Goal: Browse casually

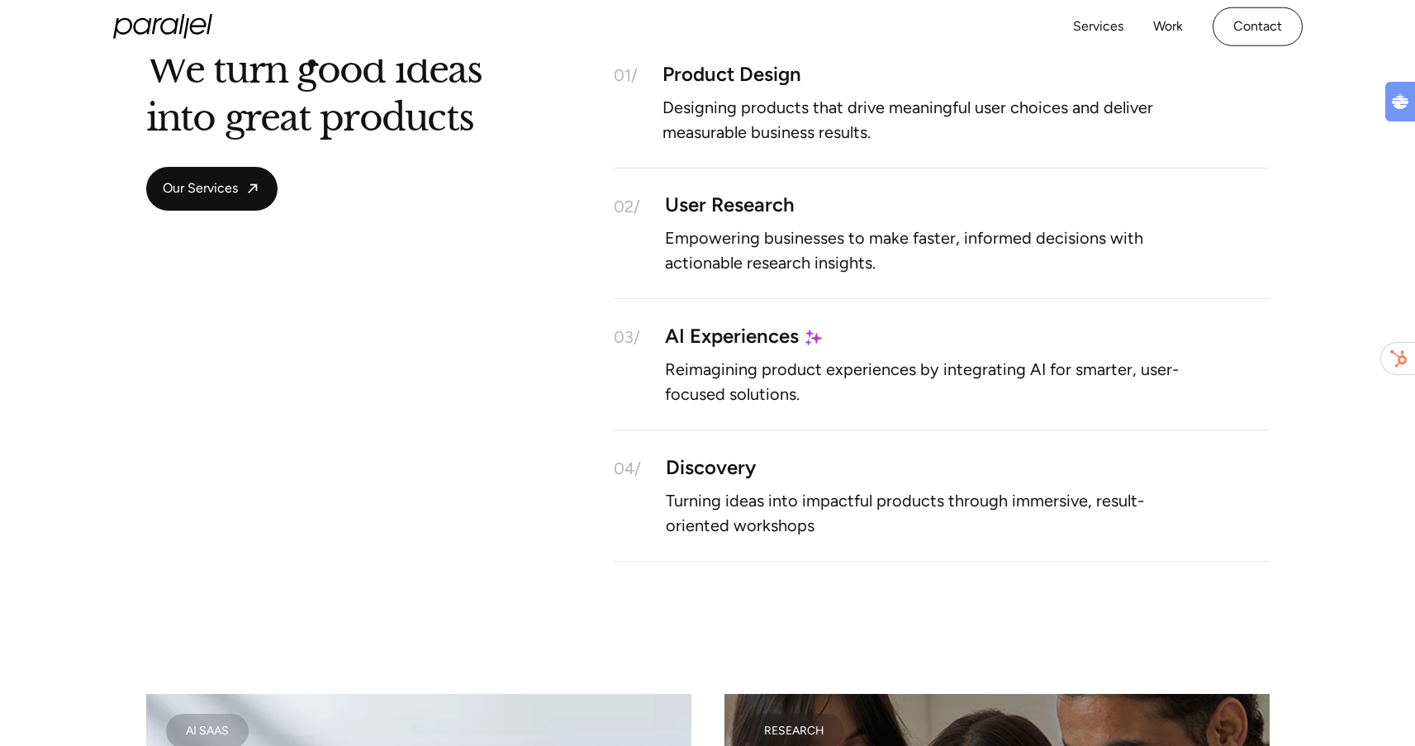
scroll to position [318, 0]
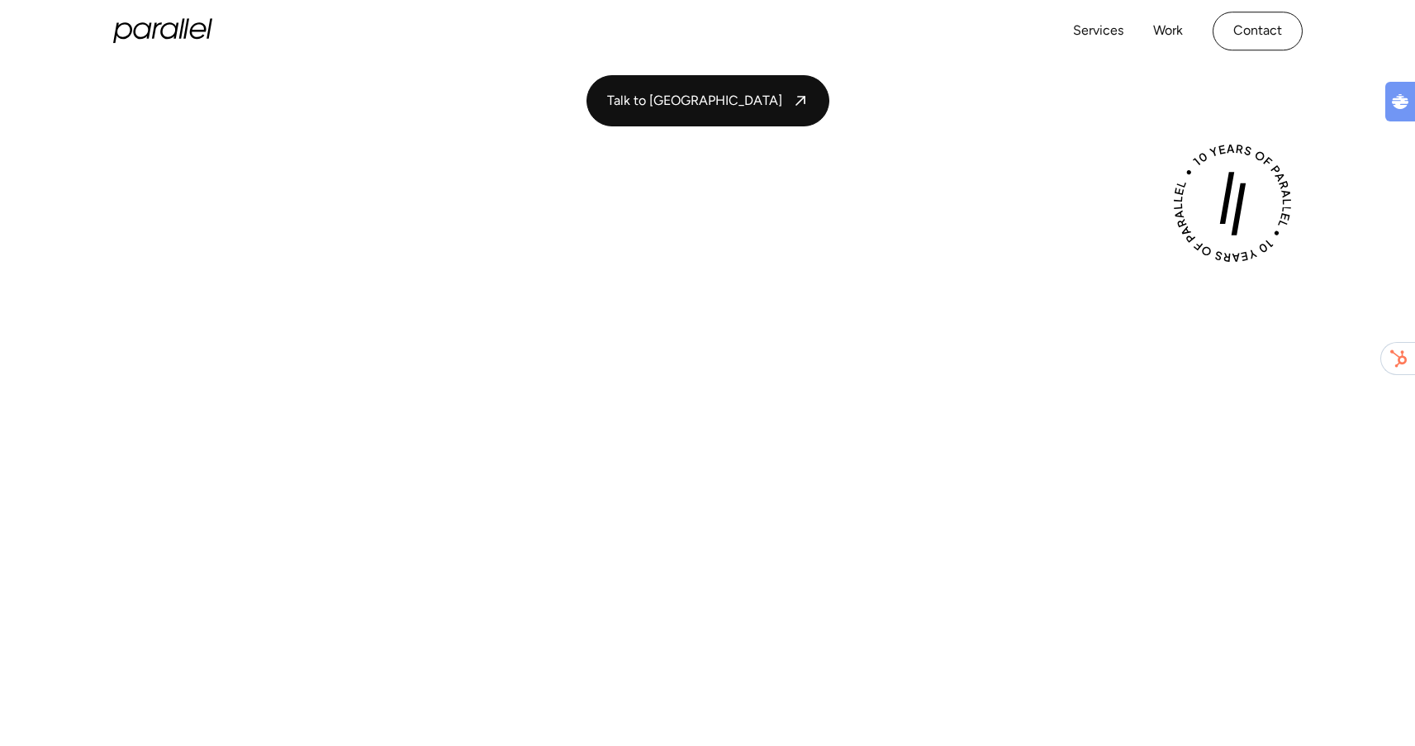
click at [172, 36] on icon at bounding box center [169, 31] width 18 height 17
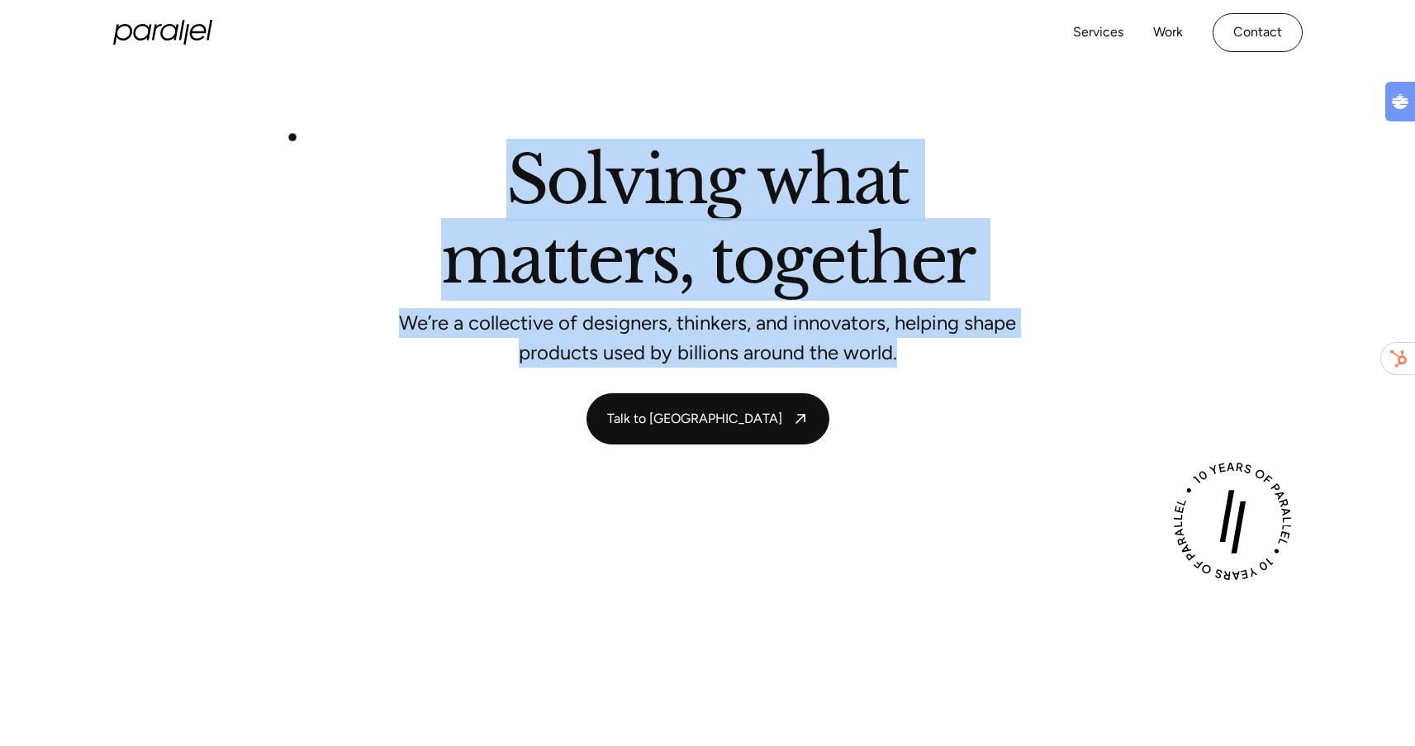
drag, startPoint x: 927, startPoint y: 352, endPoint x: 251, endPoint y: 126, distance: 713.2
click at [251, 126] on section "Solving what matters, together We’re a collective of designers, thinkers, and i…" at bounding box center [707, 296] width 1415 height 462
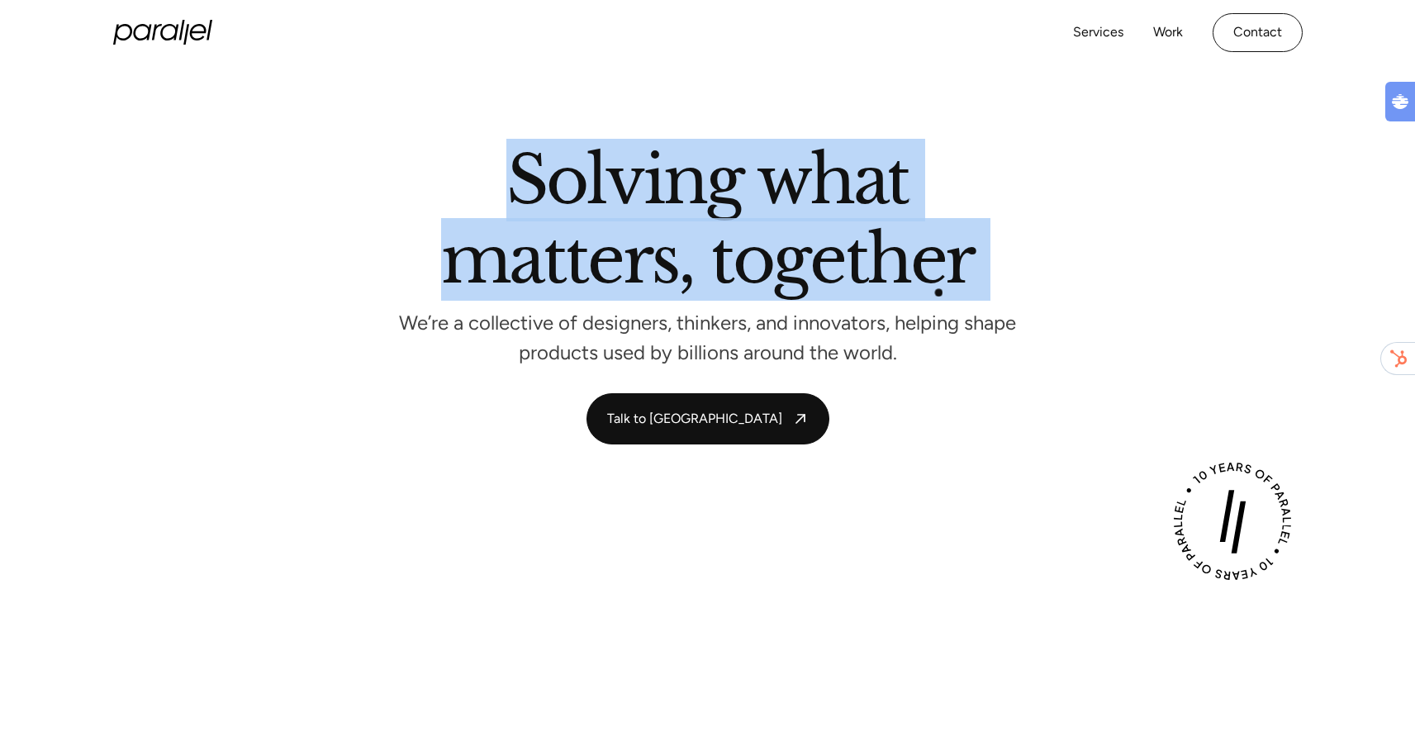
drag, startPoint x: 505, startPoint y: 167, endPoint x: 961, endPoint y: 301, distance: 475.1
click at [961, 301] on div "Solving what matters, together We’re a collective of designers, thinkers, and i…" at bounding box center [707, 254] width 1123 height 212
